Goal: Task Accomplishment & Management: Manage account settings

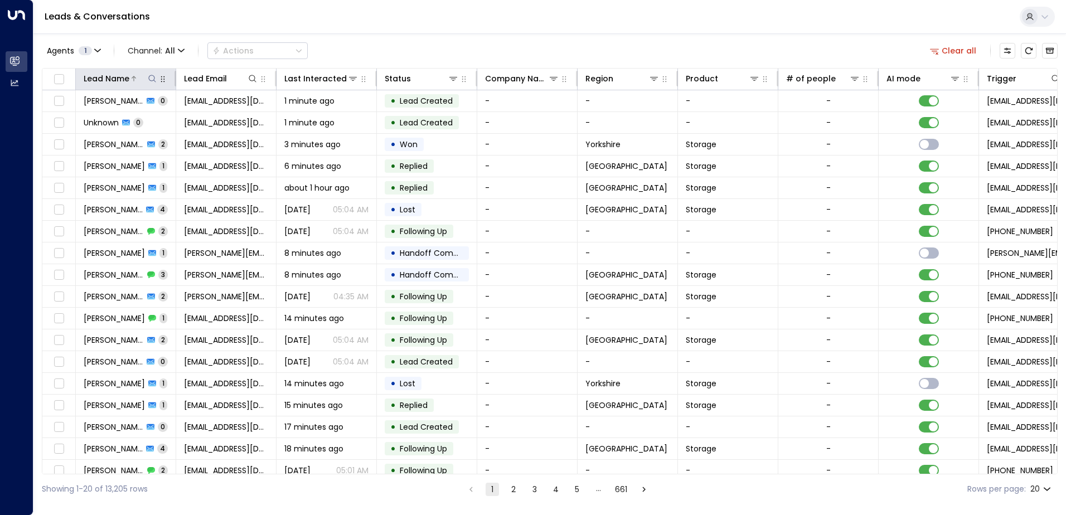
click at [150, 76] on icon at bounding box center [151, 78] width 7 height 7
type input "***"
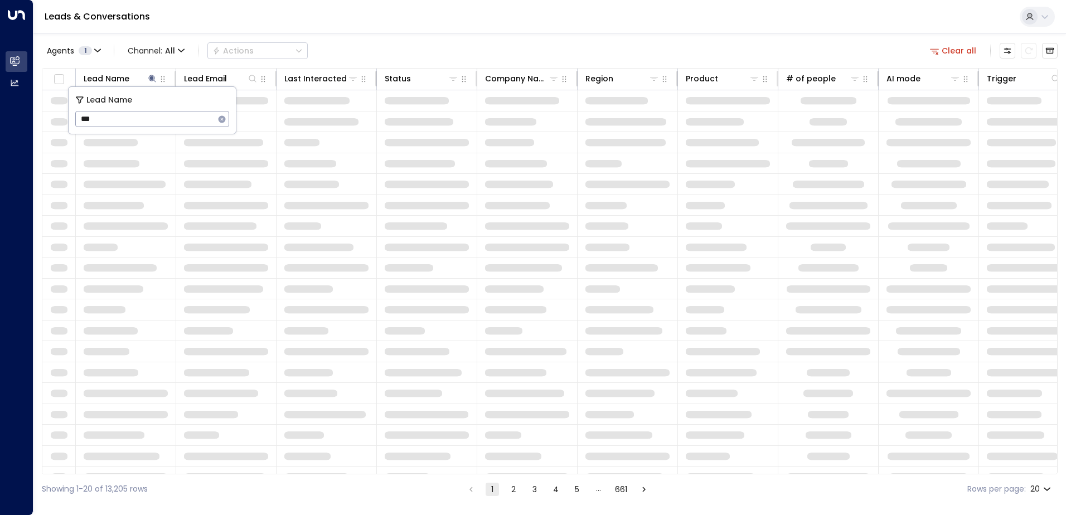
click at [373, 63] on div "Agents 1 Channel: All Actions Clear all Lead Name Lead Email Last Interacted St…" at bounding box center [549, 268] width 1015 height 470
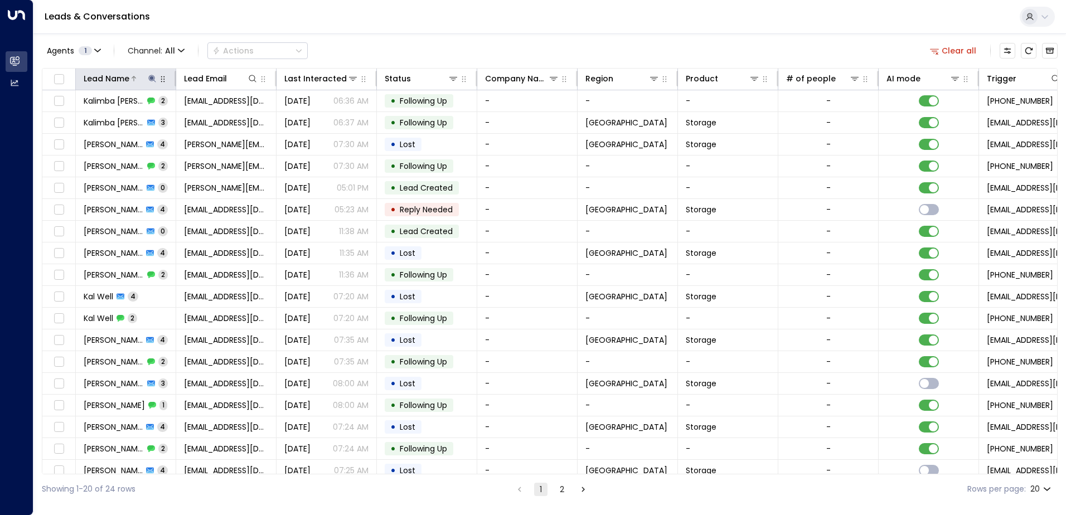
click at [148, 79] on icon at bounding box center [152, 78] width 9 height 9
type input "******"
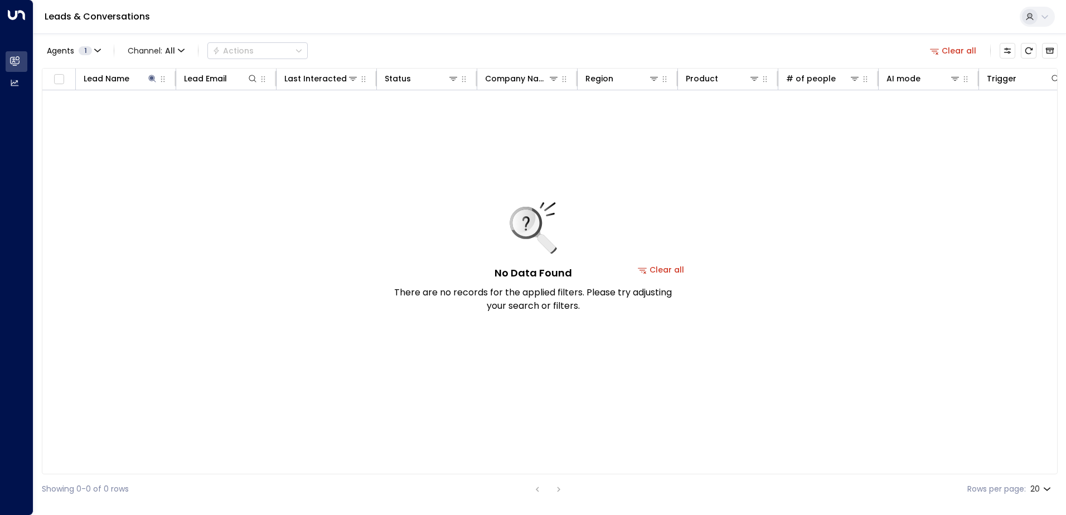
click at [436, 31] on div "Leads & Conversations" at bounding box center [549, 17] width 1032 height 34
click at [155, 80] on icon at bounding box center [152, 78] width 9 height 9
click at [153, 77] on icon at bounding box center [152, 78] width 9 height 9
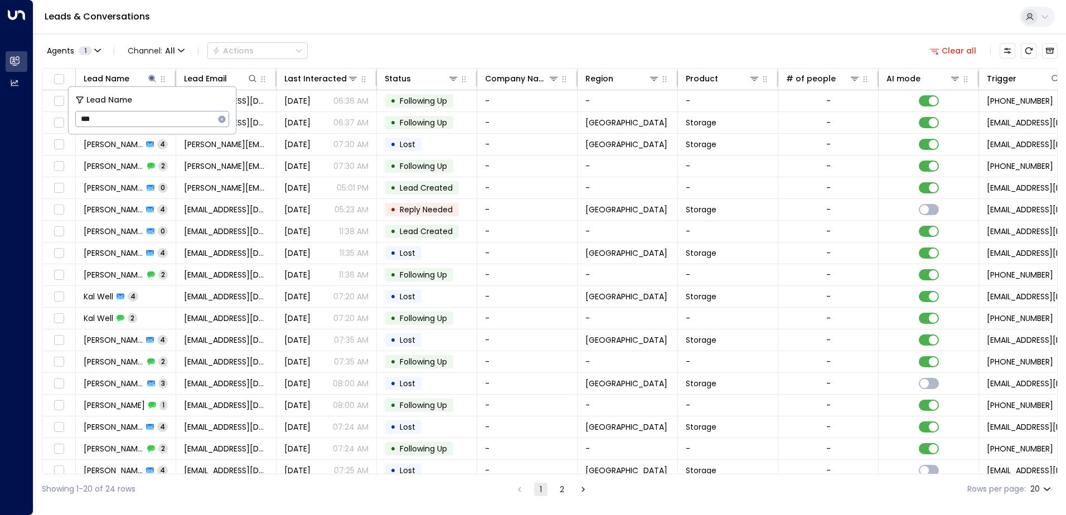
type input "***"
click at [413, 32] on div "Leads & Conversations" at bounding box center [549, 17] width 1032 height 34
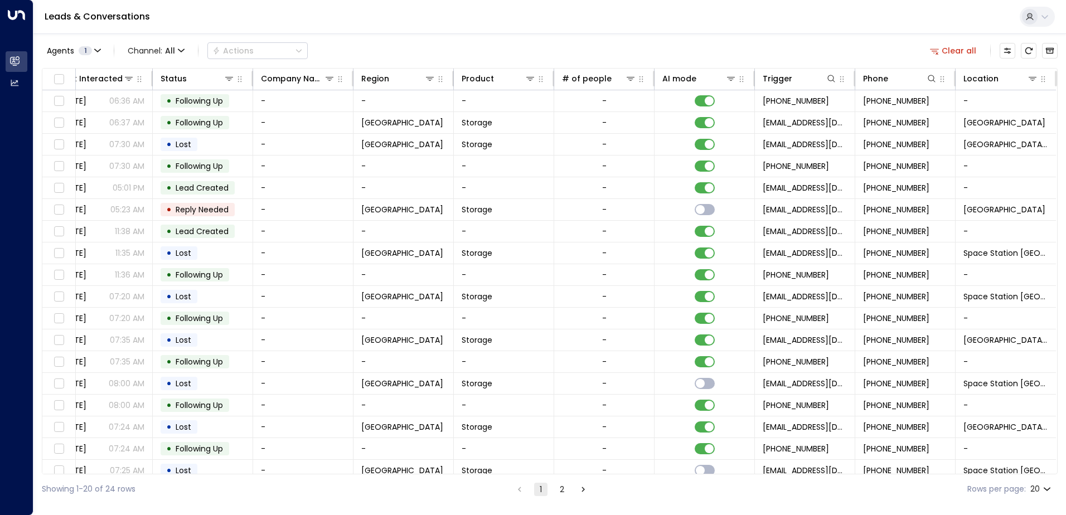
scroll to position [0, 227]
click at [1029, 76] on icon at bounding box center [1032, 78] width 9 height 9
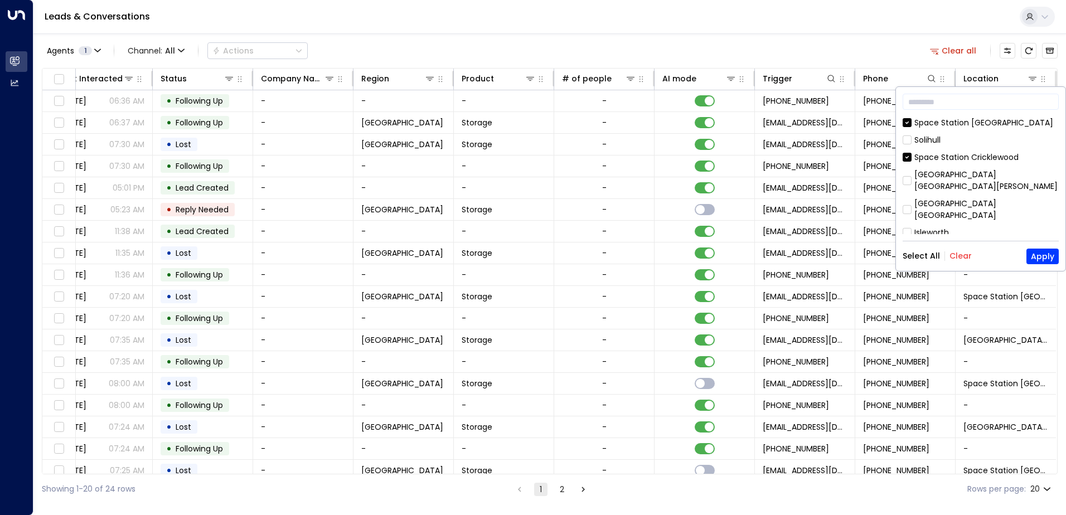
click at [960, 255] on button "Clear" at bounding box center [960, 255] width 22 height 9
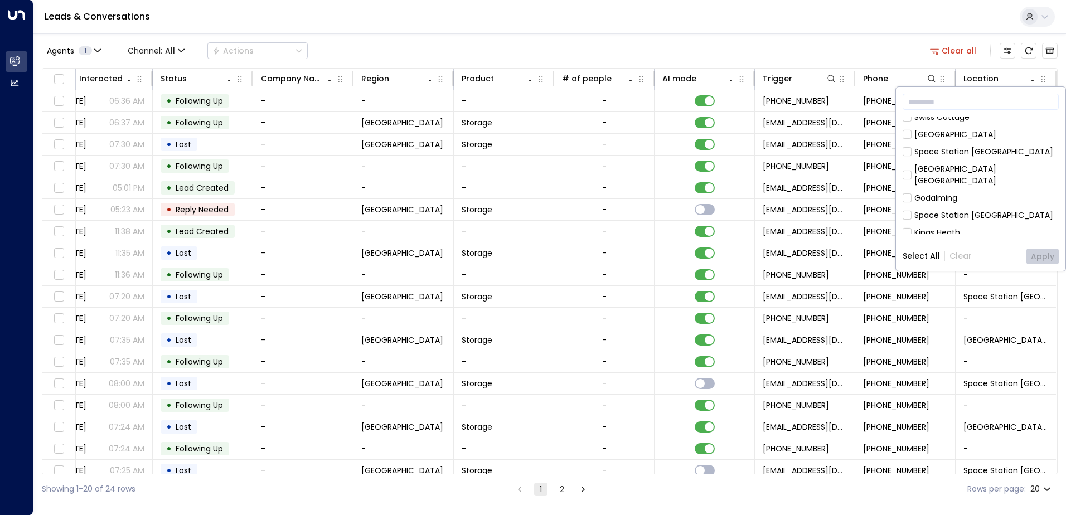
scroll to position [223, 0]
click at [940, 240] on div "Hall Green" at bounding box center [934, 246] width 40 height 12
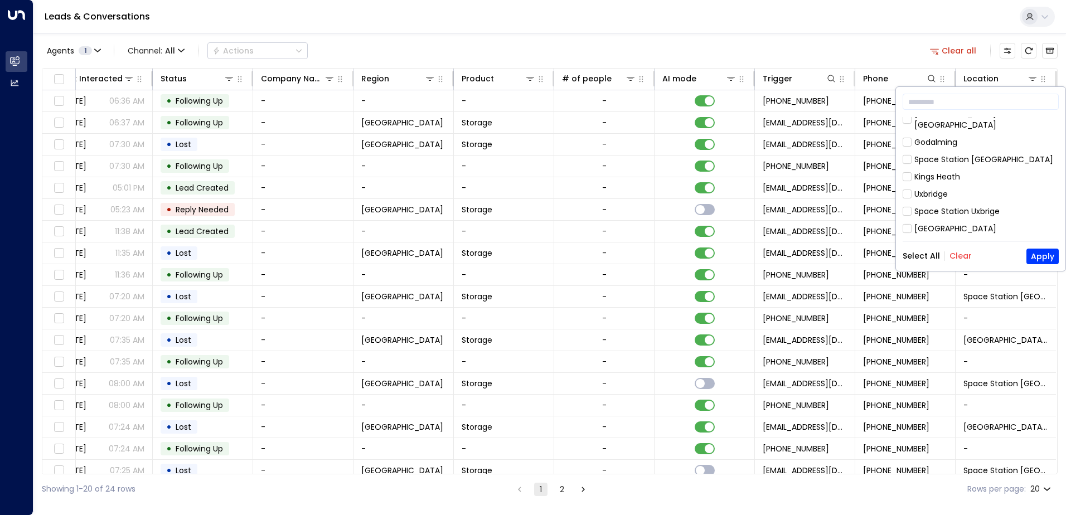
scroll to position [221, 0]
click at [945, 259] on div "[GEOGRAPHIC_DATA]" at bounding box center [955, 265] width 82 height 12
click at [1045, 258] on button "Apply" at bounding box center [1042, 257] width 32 height 16
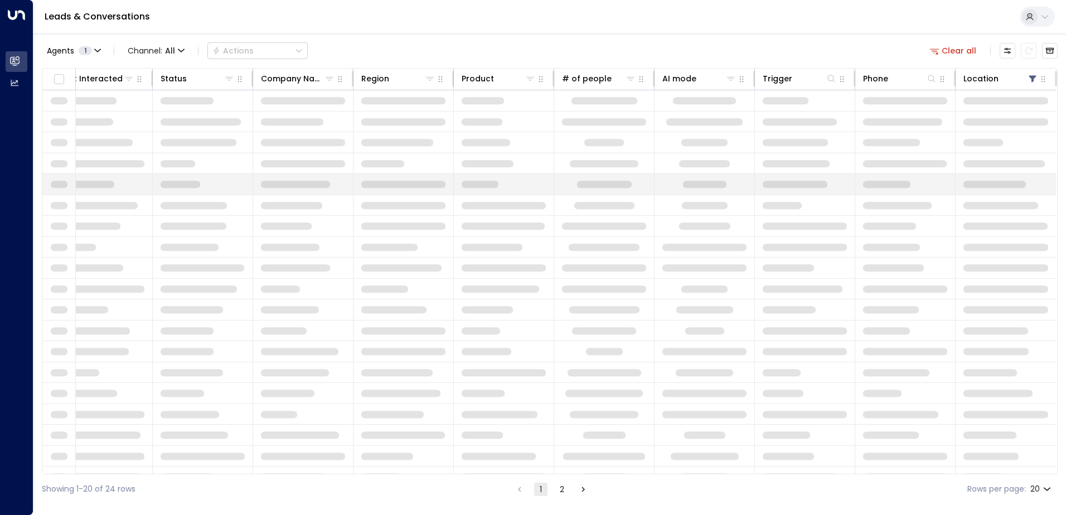
scroll to position [0, 224]
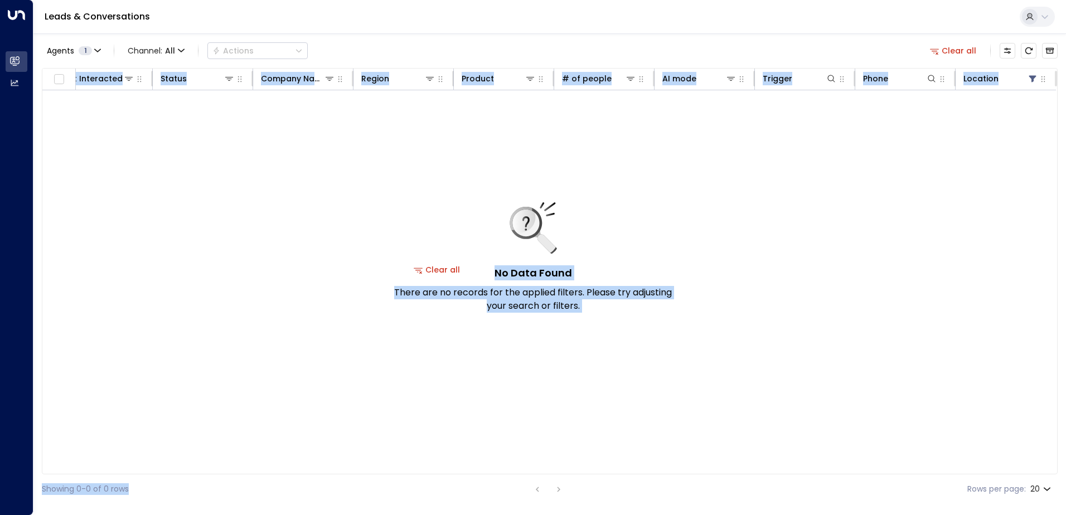
drag, startPoint x: 270, startPoint y: 474, endPoint x: 158, endPoint y: 473, distance: 112.6
click at [158, 473] on div "Agents 1 Channel: All Actions Clear all Lead Name Lead Email Last Interacted St…" at bounding box center [549, 268] width 1015 height 470
drag, startPoint x: 158, startPoint y: 473, endPoint x: 112, endPoint y: 478, distance: 46.0
click at [112, 478] on div "Agents 1 Channel: All Actions Clear all Lead Name Lead Email Last Interacted St…" at bounding box center [549, 268] width 1015 height 470
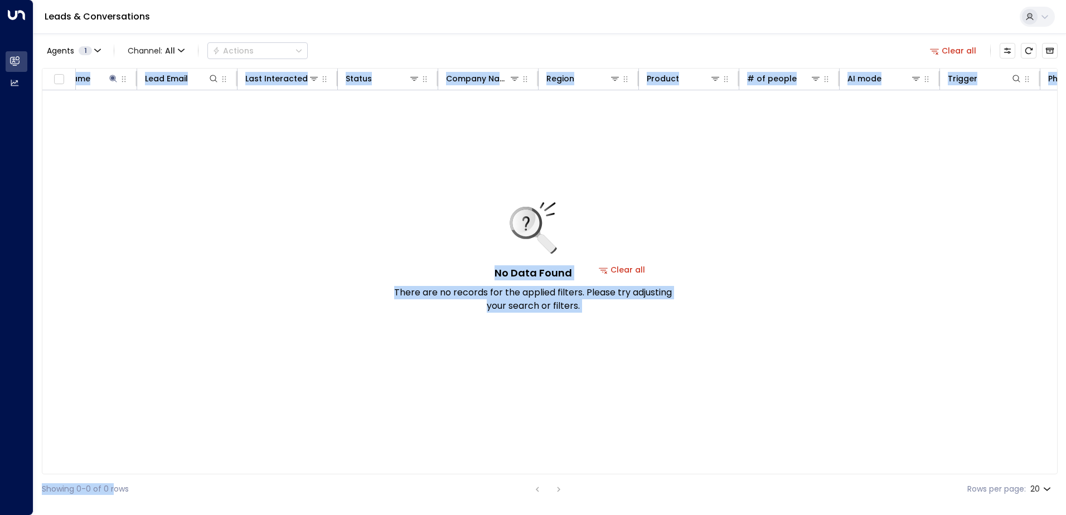
scroll to position [0, 0]
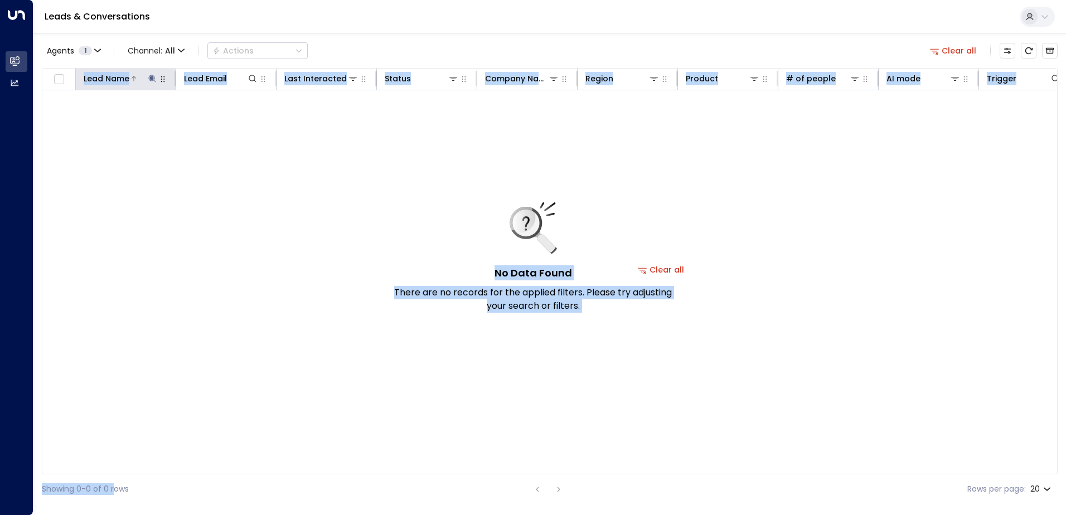
click at [148, 80] on icon at bounding box center [152, 78] width 9 height 9
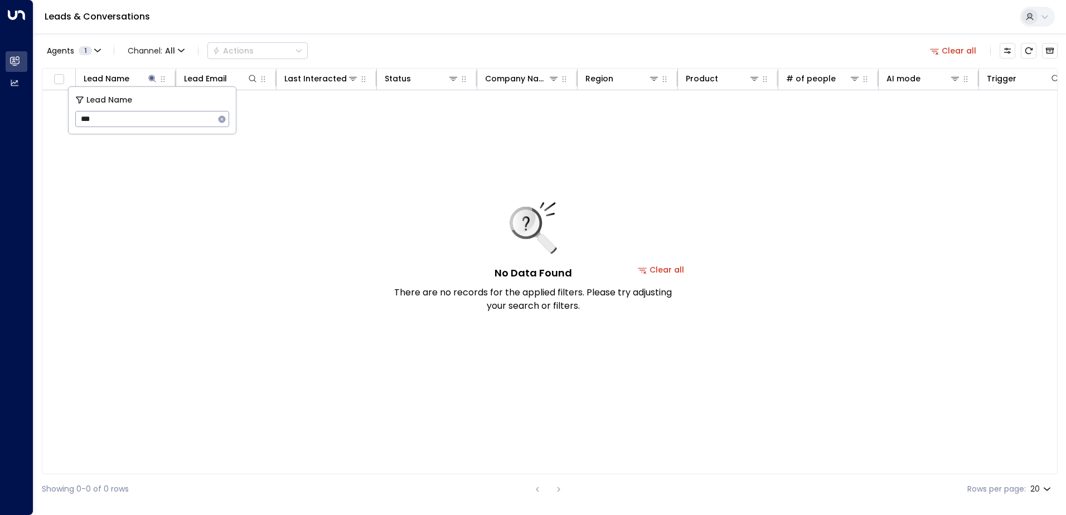
click at [218, 119] on icon "button" at bounding box center [221, 119] width 9 height 9
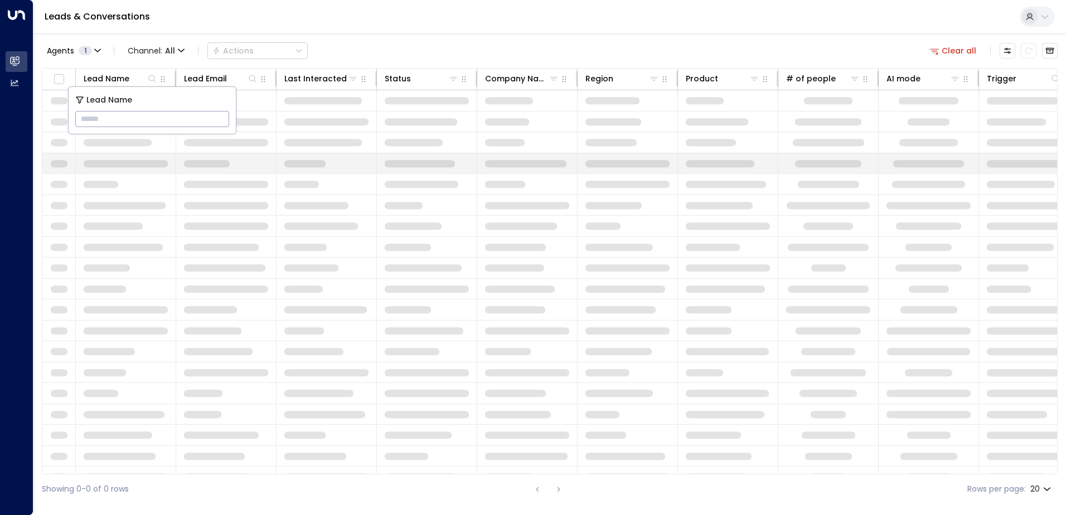
click at [289, 164] on span at bounding box center [304, 163] width 41 height 8
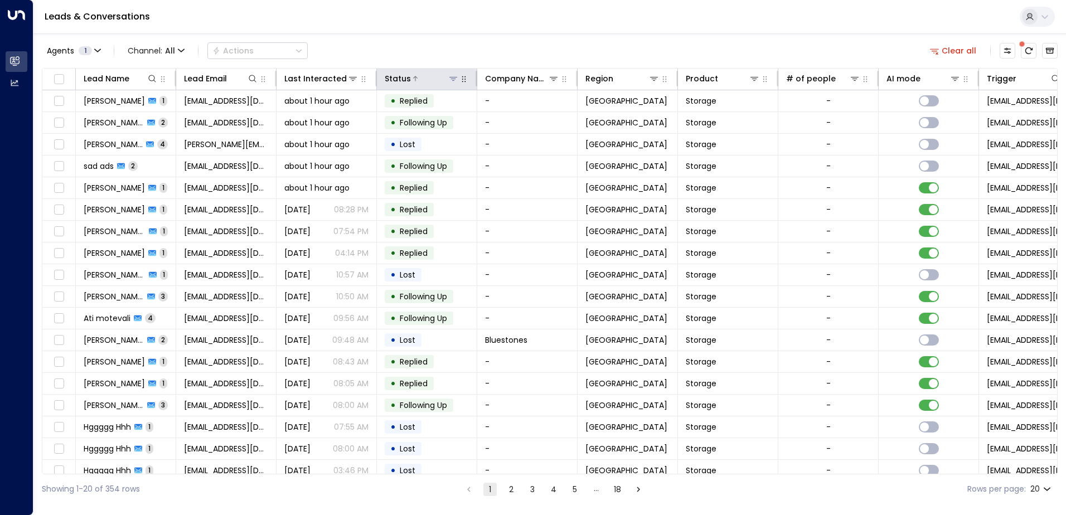
click at [456, 84] on button at bounding box center [453, 78] width 11 height 11
click at [954, 84] on div "AI mode" at bounding box center [923, 78] width 74 height 13
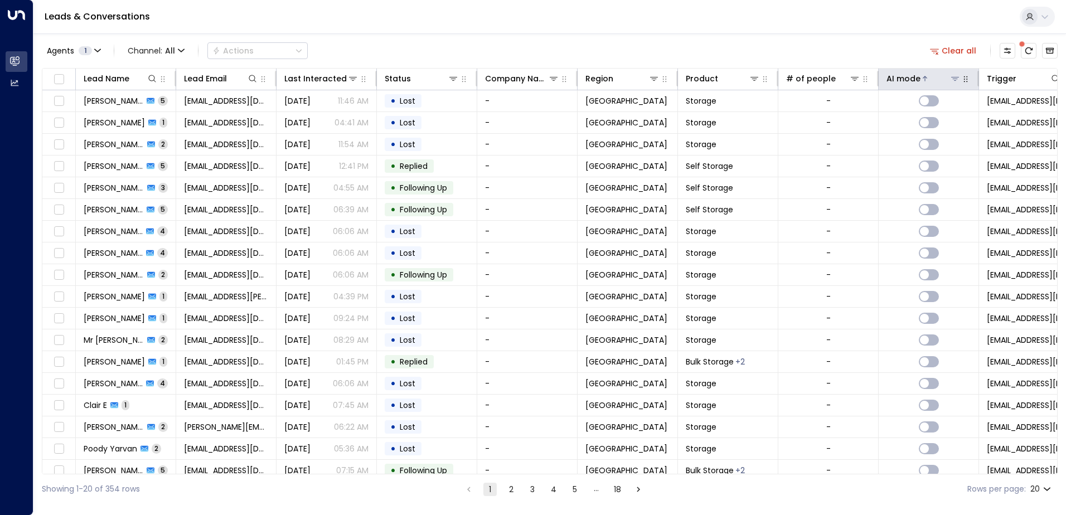
click at [952, 79] on icon at bounding box center [954, 78] width 9 height 9
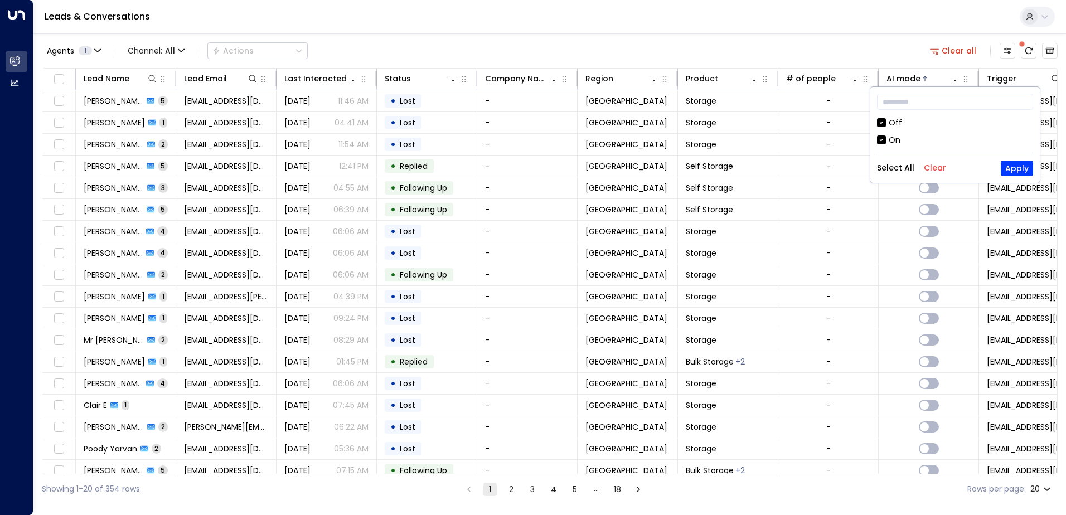
click at [919, 167] on div "Select All Clear" at bounding box center [911, 167] width 69 height 9
click at [931, 167] on button "Clear" at bounding box center [935, 167] width 22 height 9
click at [886, 139] on div "On" at bounding box center [955, 140] width 156 height 12
click at [1014, 171] on button "Apply" at bounding box center [1016, 169] width 32 height 16
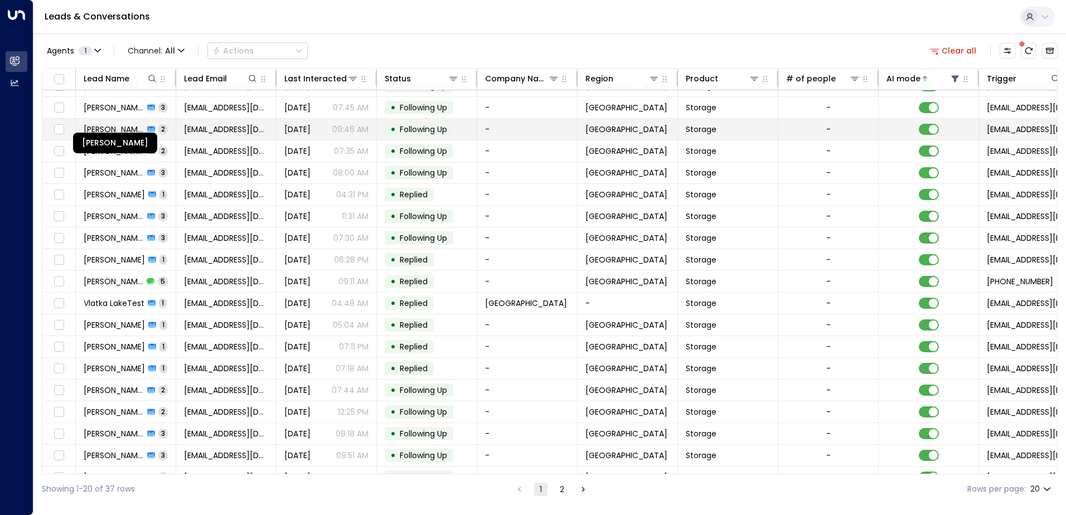
scroll to position [55, 0]
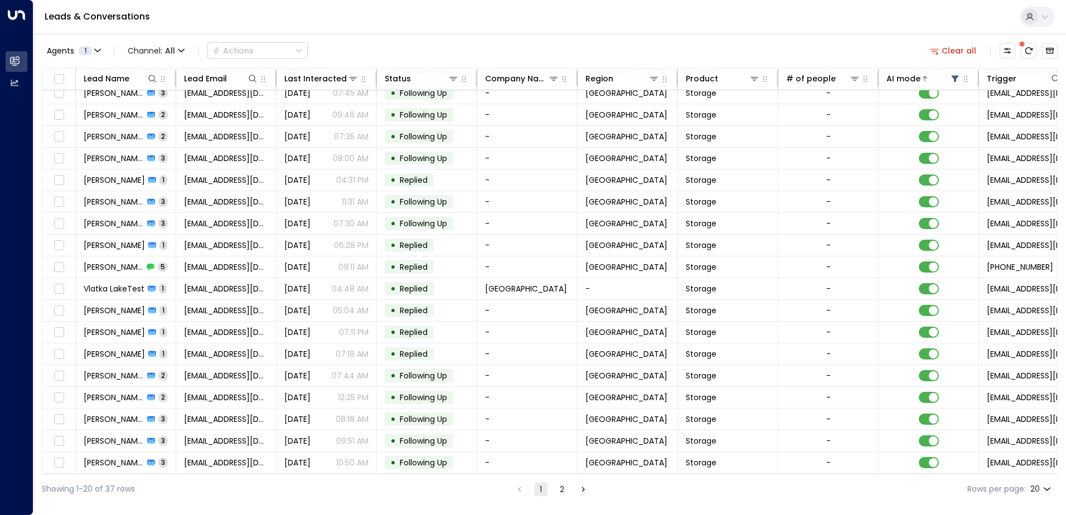
click at [558, 490] on button "2" at bounding box center [561, 489] width 13 height 13
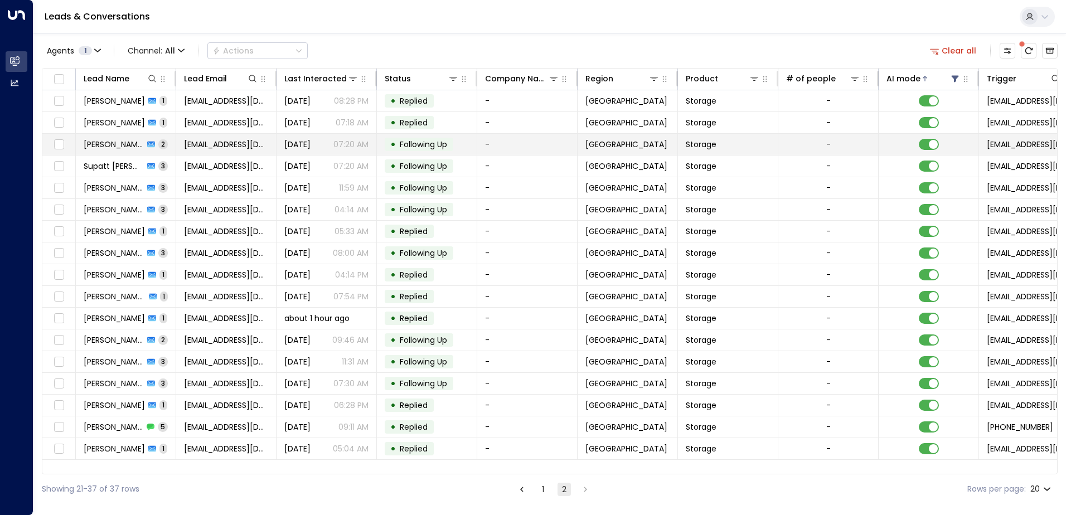
drag, startPoint x: 127, startPoint y: 259, endPoint x: 111, endPoint y: 154, distance: 106.0
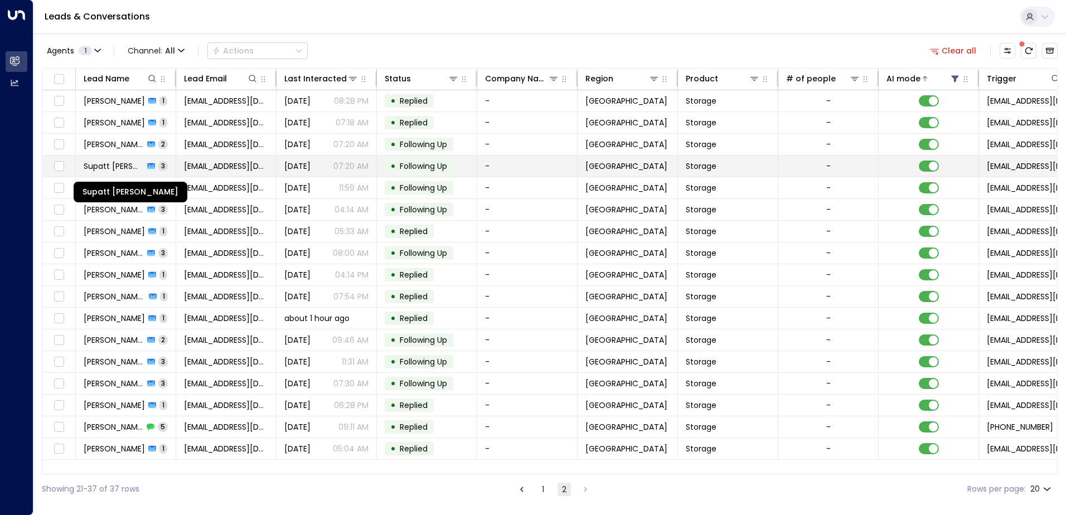
drag, startPoint x: 111, startPoint y: 154, endPoint x: 112, endPoint y: 161, distance: 6.8
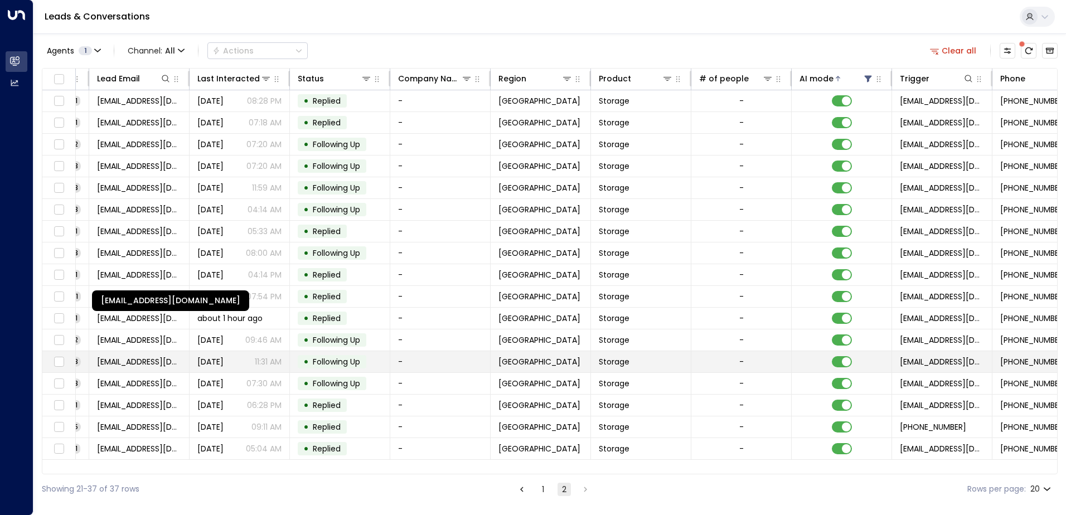
scroll to position [0, 224]
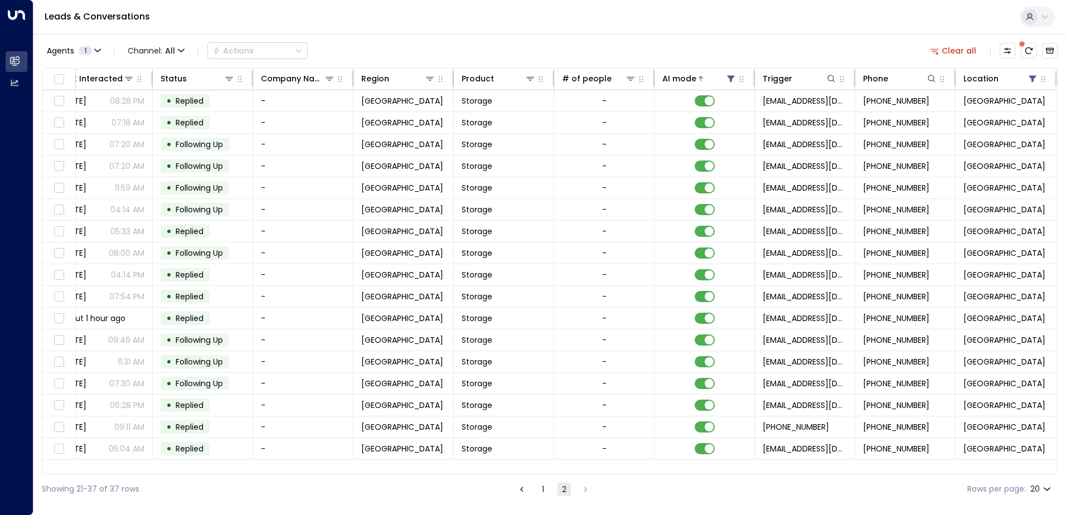
drag, startPoint x: 246, startPoint y: 468, endPoint x: 207, endPoint y: 468, distance: 38.5
click at [207, 468] on div "Lead Name Lead Email Last Interacted Status Company Name Region Product # of pe…" at bounding box center [549, 271] width 1015 height 406
drag, startPoint x: 118, startPoint y: 352, endPoint x: 278, endPoint y: 543, distance: 249.3
drag, startPoint x: 286, startPoint y: 469, endPoint x: 150, endPoint y: 473, distance: 136.1
click at [150, 473] on div "Lead Name Lead Email Last Interacted Status Company Name Region Product # of pe…" at bounding box center [549, 271] width 1015 height 406
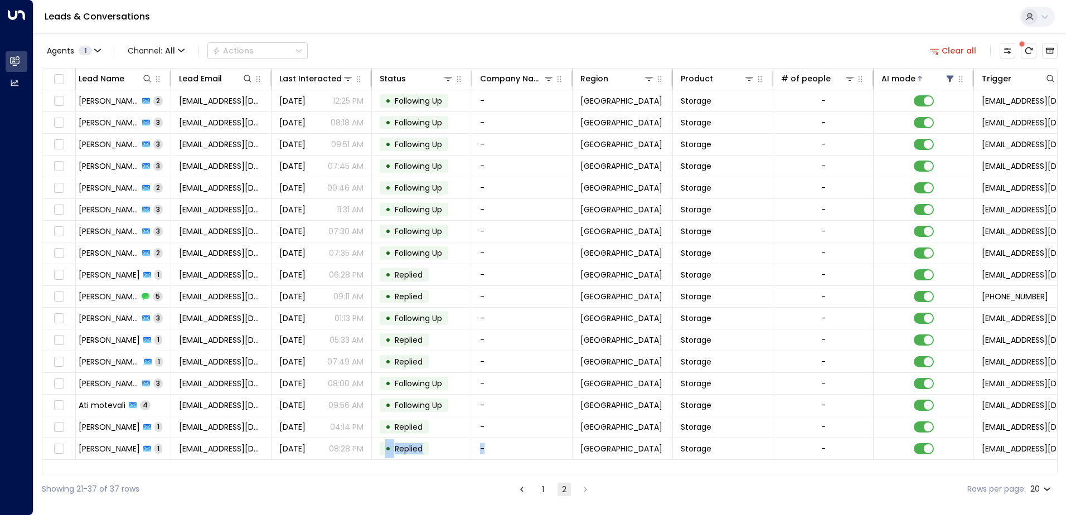
scroll to position [0, 0]
